Goal: Task Accomplishment & Management: Manage account settings

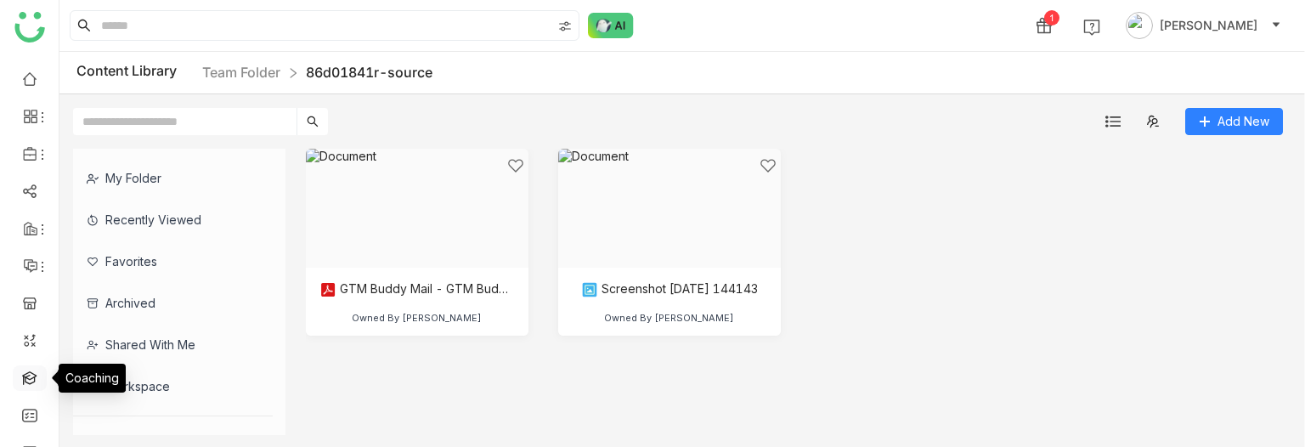
scroll to position [143, 0]
click at [32, 388] on link at bounding box center [29, 383] width 15 height 14
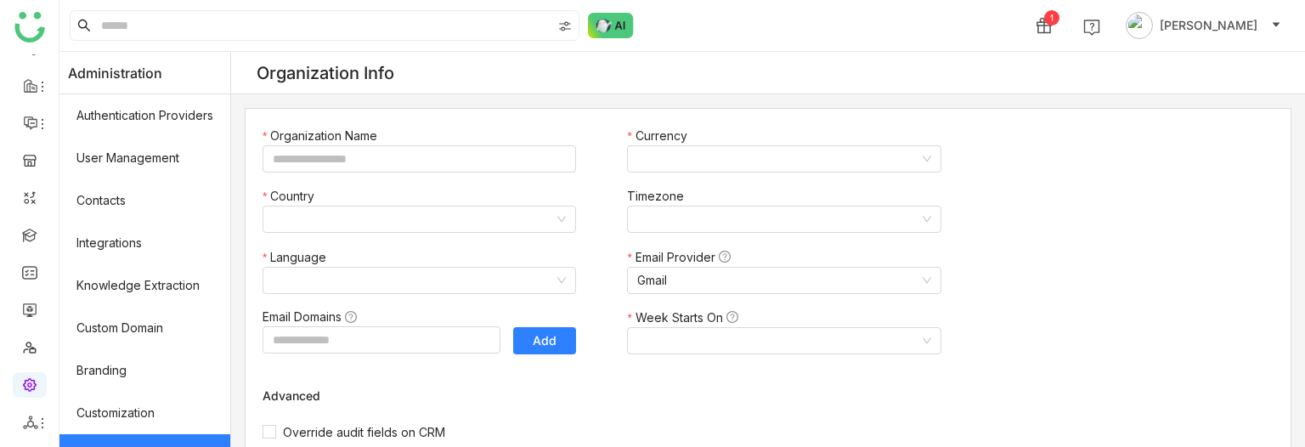
type input "*******"
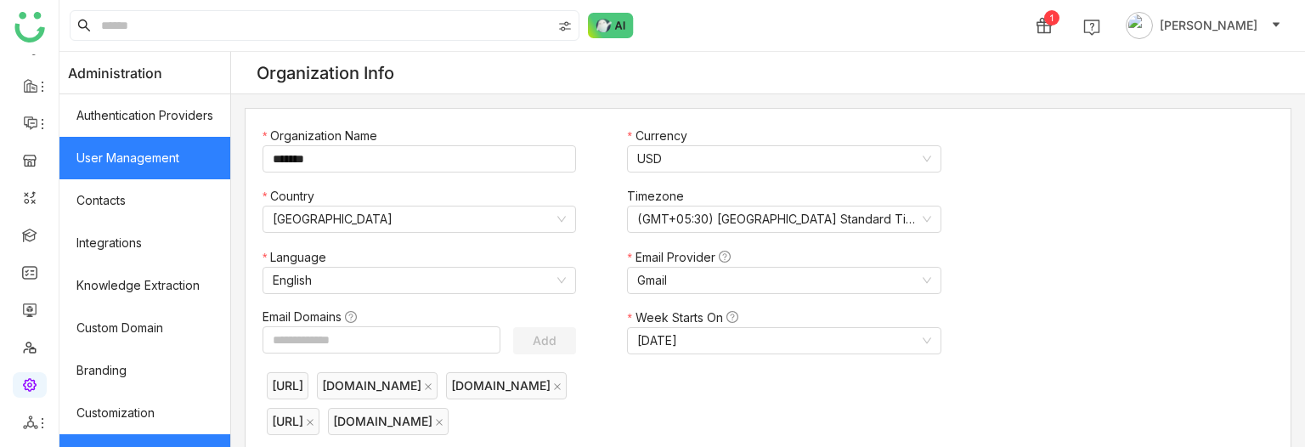
click at [177, 155] on link "User Management" at bounding box center [144, 158] width 171 height 42
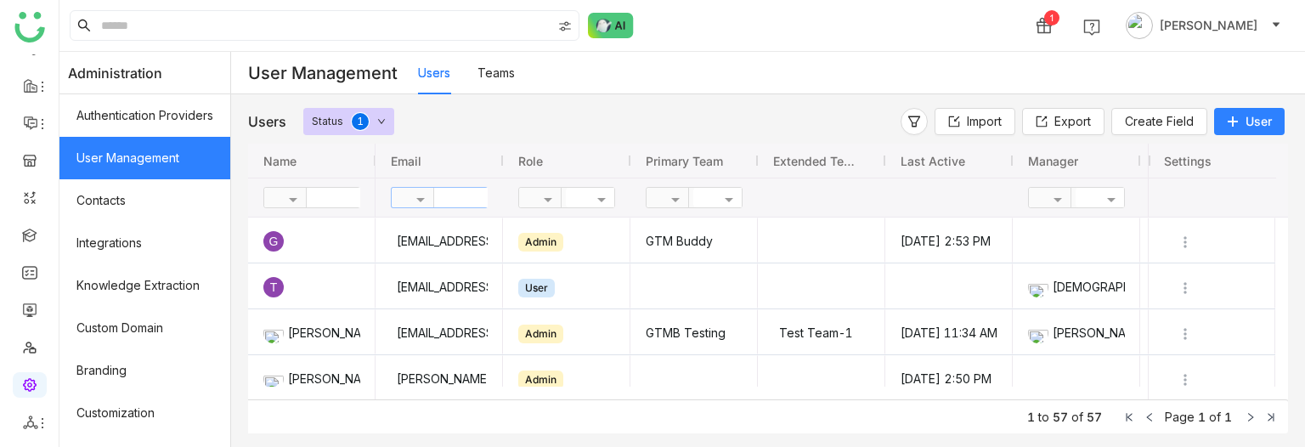
click at [486, 202] on input "text" at bounding box center [495, 198] width 123 height 20
type input "*****"
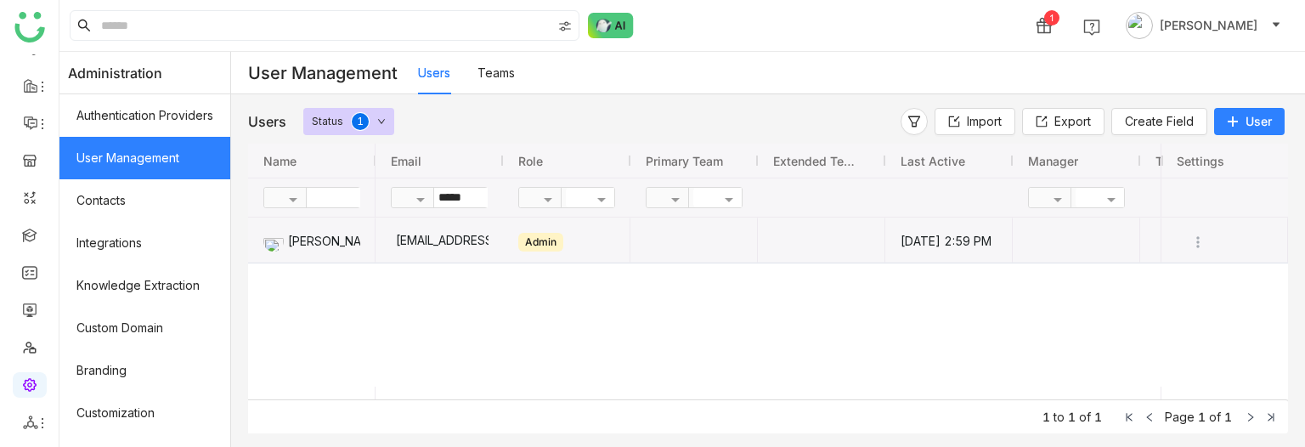
click at [488, 234] on div "[EMAIL_ADDRESS][DOMAIN_NAME]" at bounding box center [439, 239] width 99 height 45
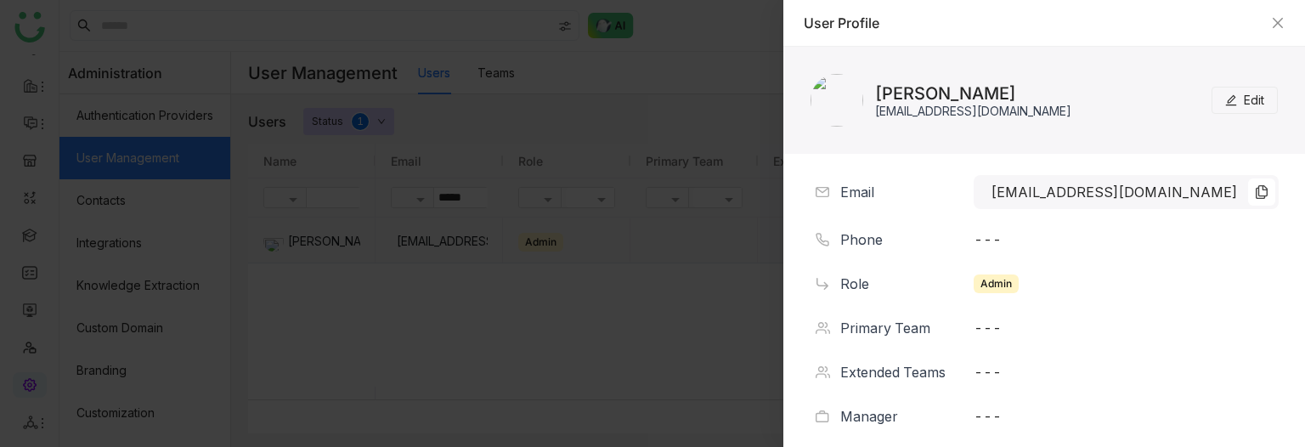
click at [1244, 97] on span "Edit" at bounding box center [1254, 100] width 20 height 19
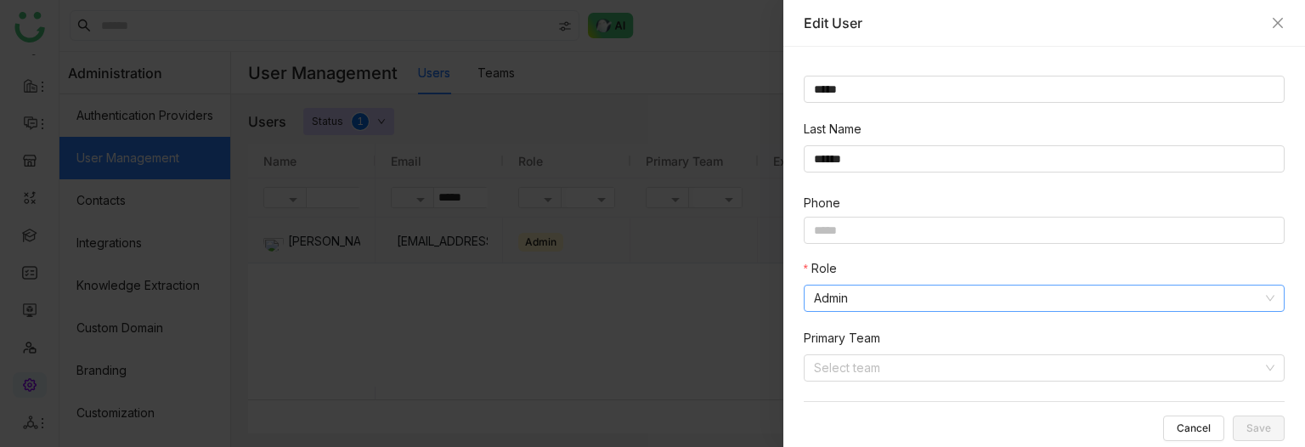
scroll to position [88, 0]
click at [884, 298] on nz-select-item "Admin" at bounding box center [1044, 296] width 460 height 25
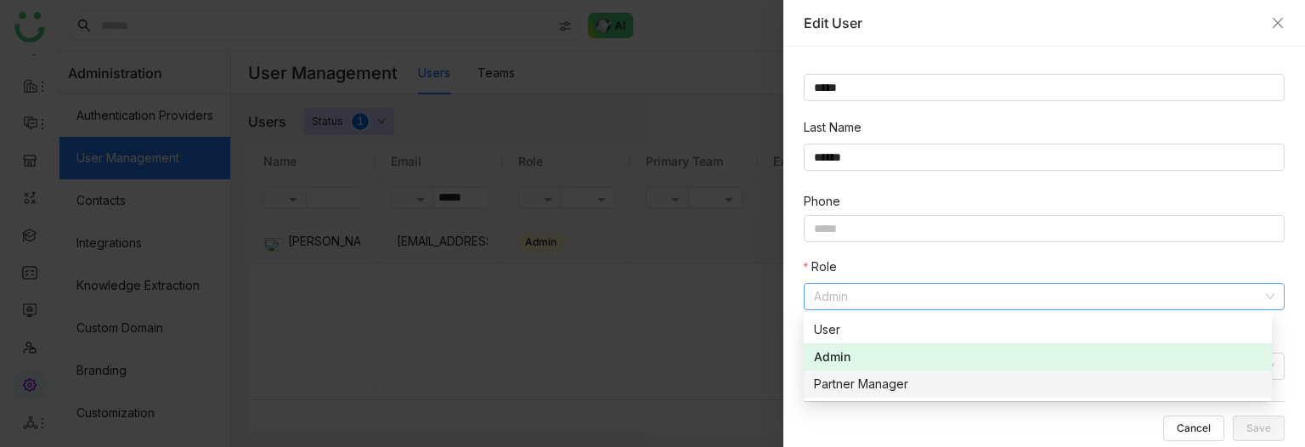
click at [887, 379] on div "Partner Manager" at bounding box center [1038, 384] width 448 height 19
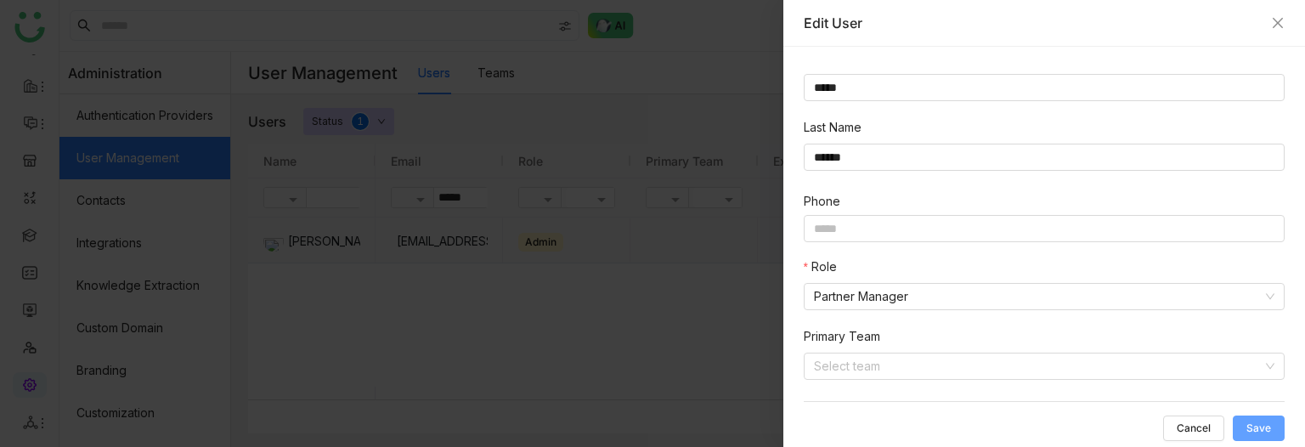
click at [1272, 432] on button "Save" at bounding box center [1259, 427] width 52 height 25
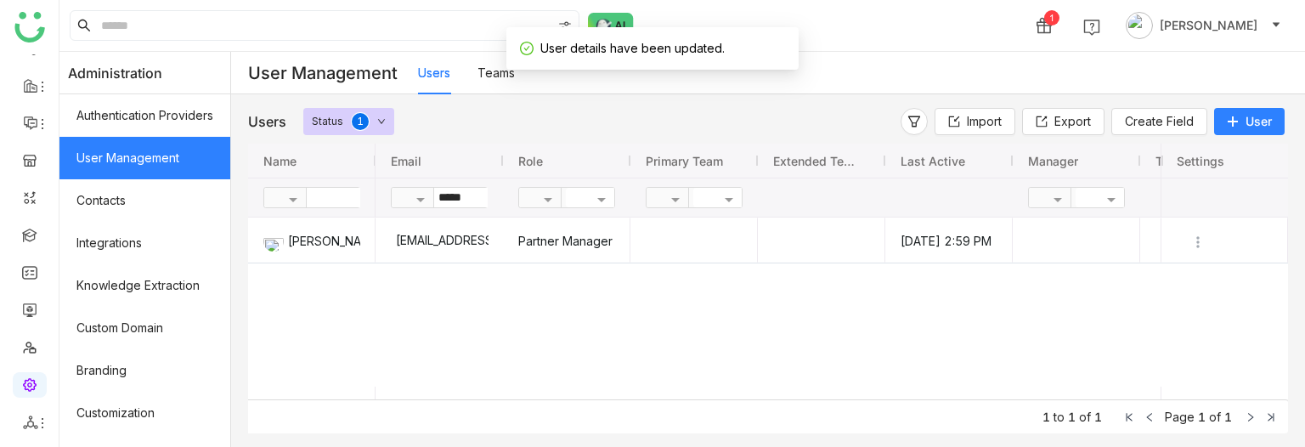
click at [29, 31] on img at bounding box center [29, 27] width 31 height 31
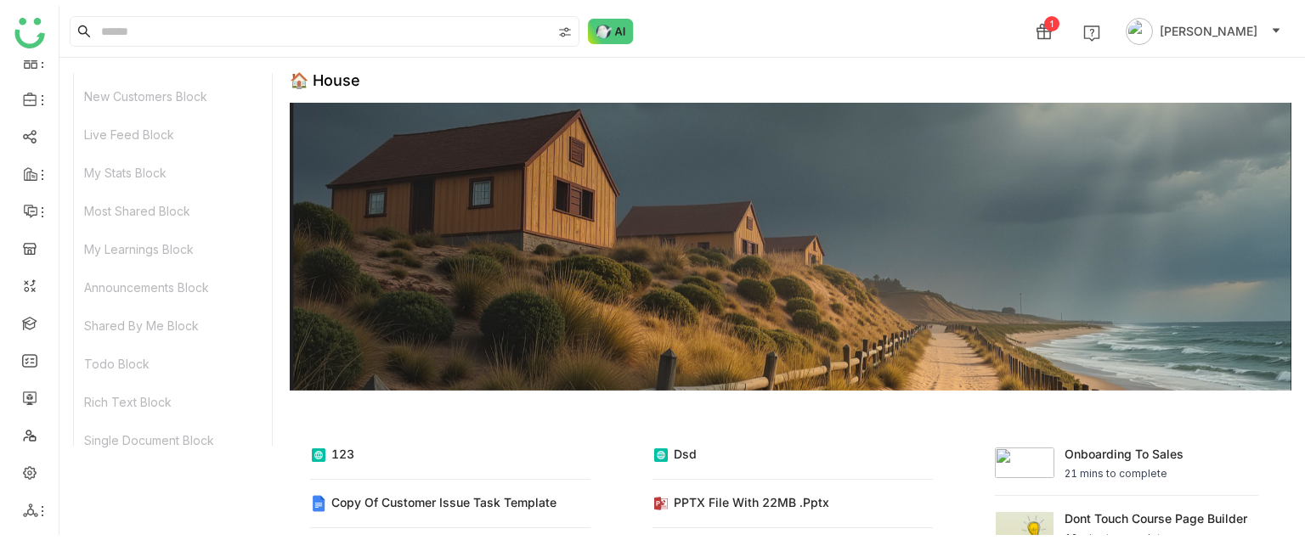
scroll to position [49, 0]
